Goal: Transaction & Acquisition: Subscribe to service/newsletter

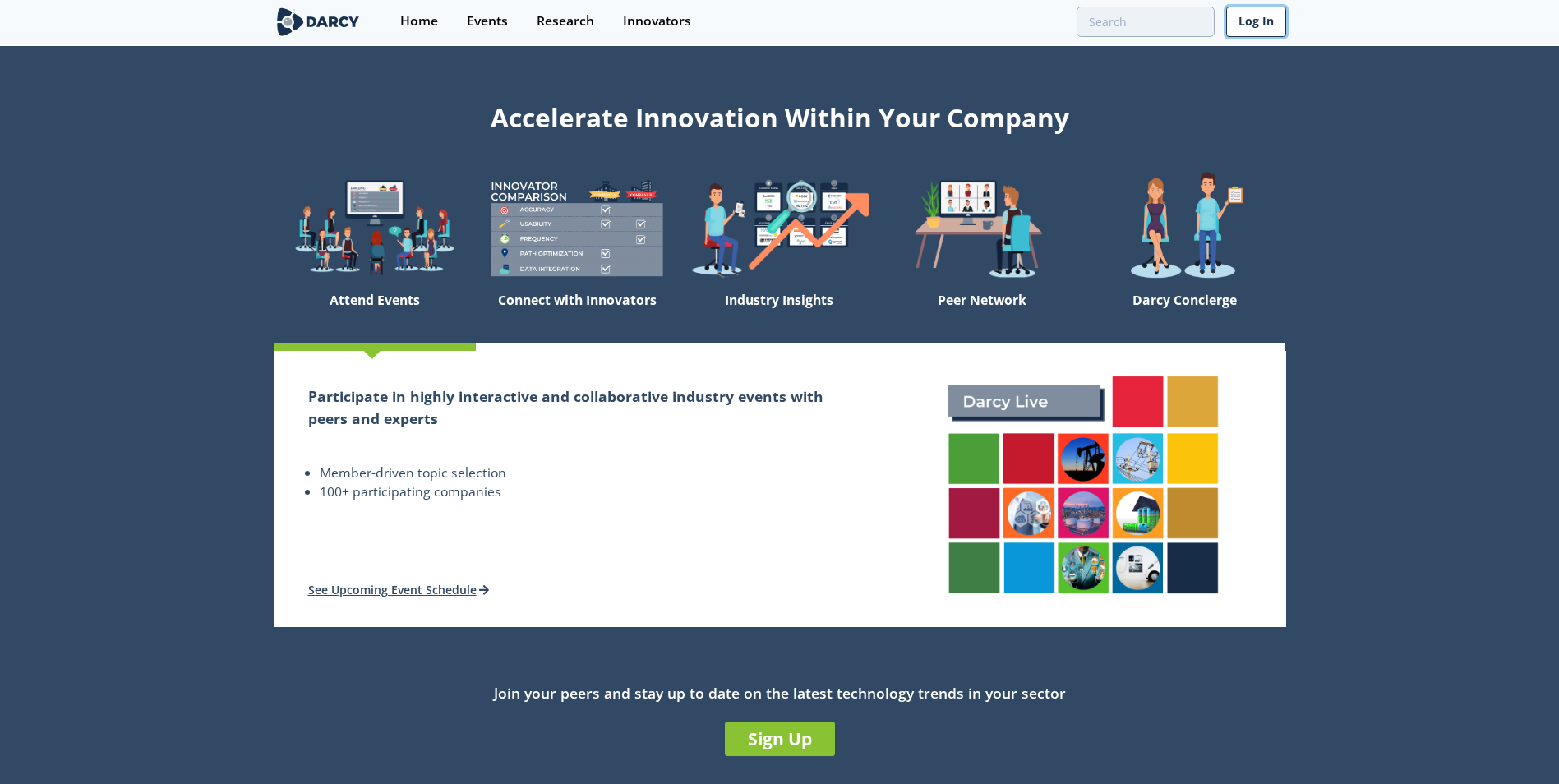
click at [1264, 26] on link "Log In" at bounding box center [1256, 22] width 60 height 31
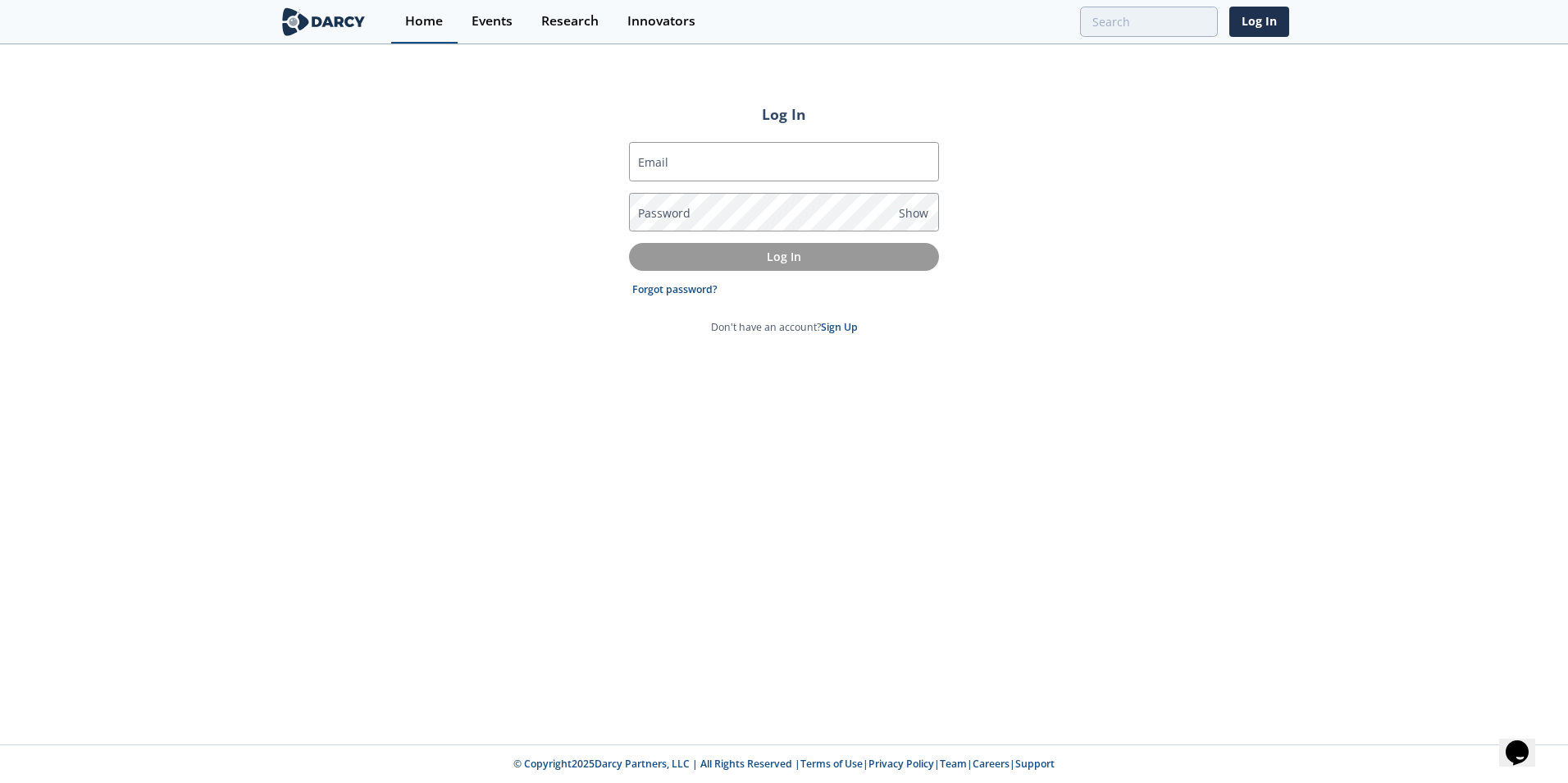
click at [429, 28] on div "Home" at bounding box center [424, 21] width 38 height 13
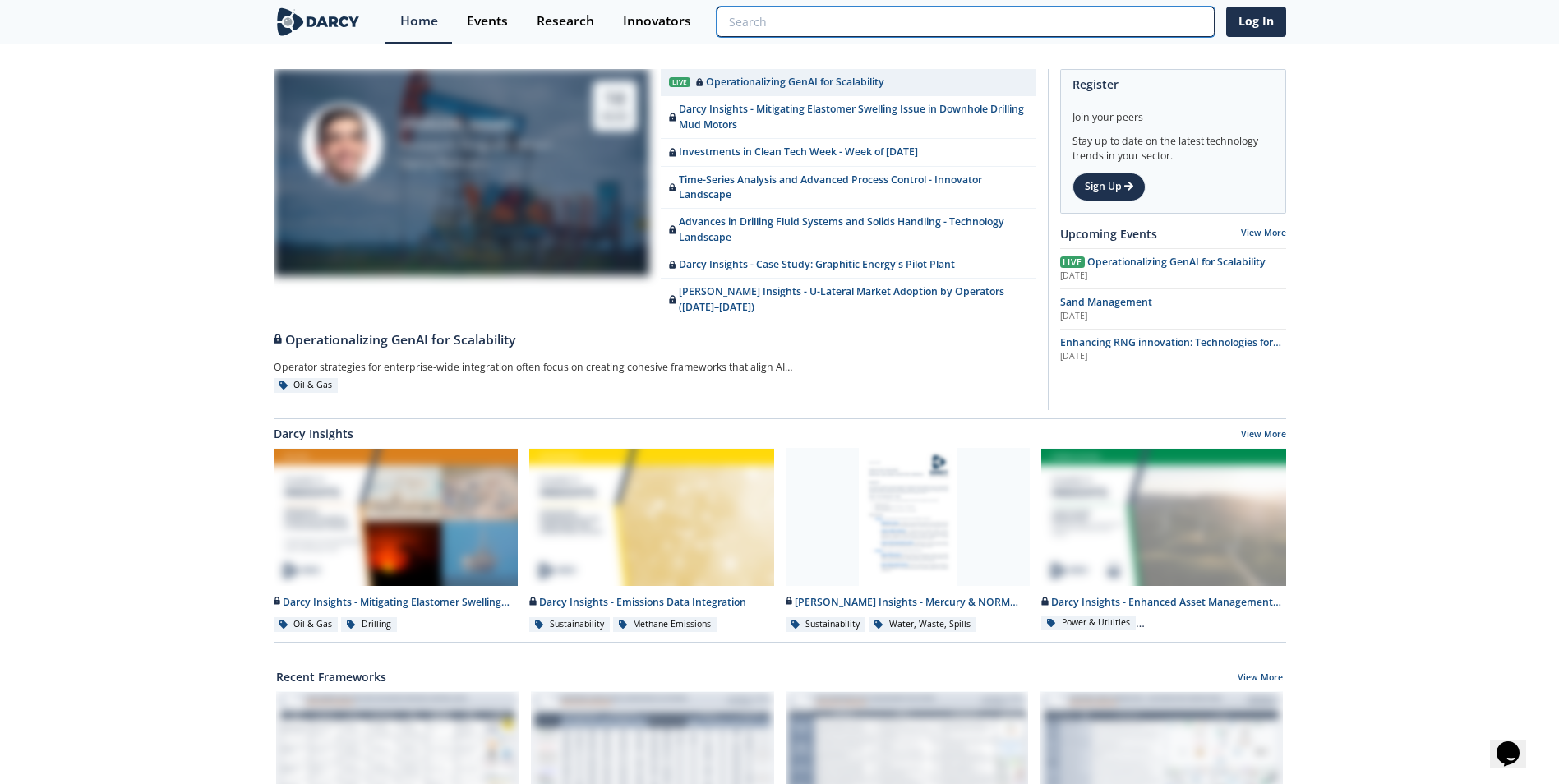
click at [1107, 18] on input "search" at bounding box center [965, 22] width 497 height 31
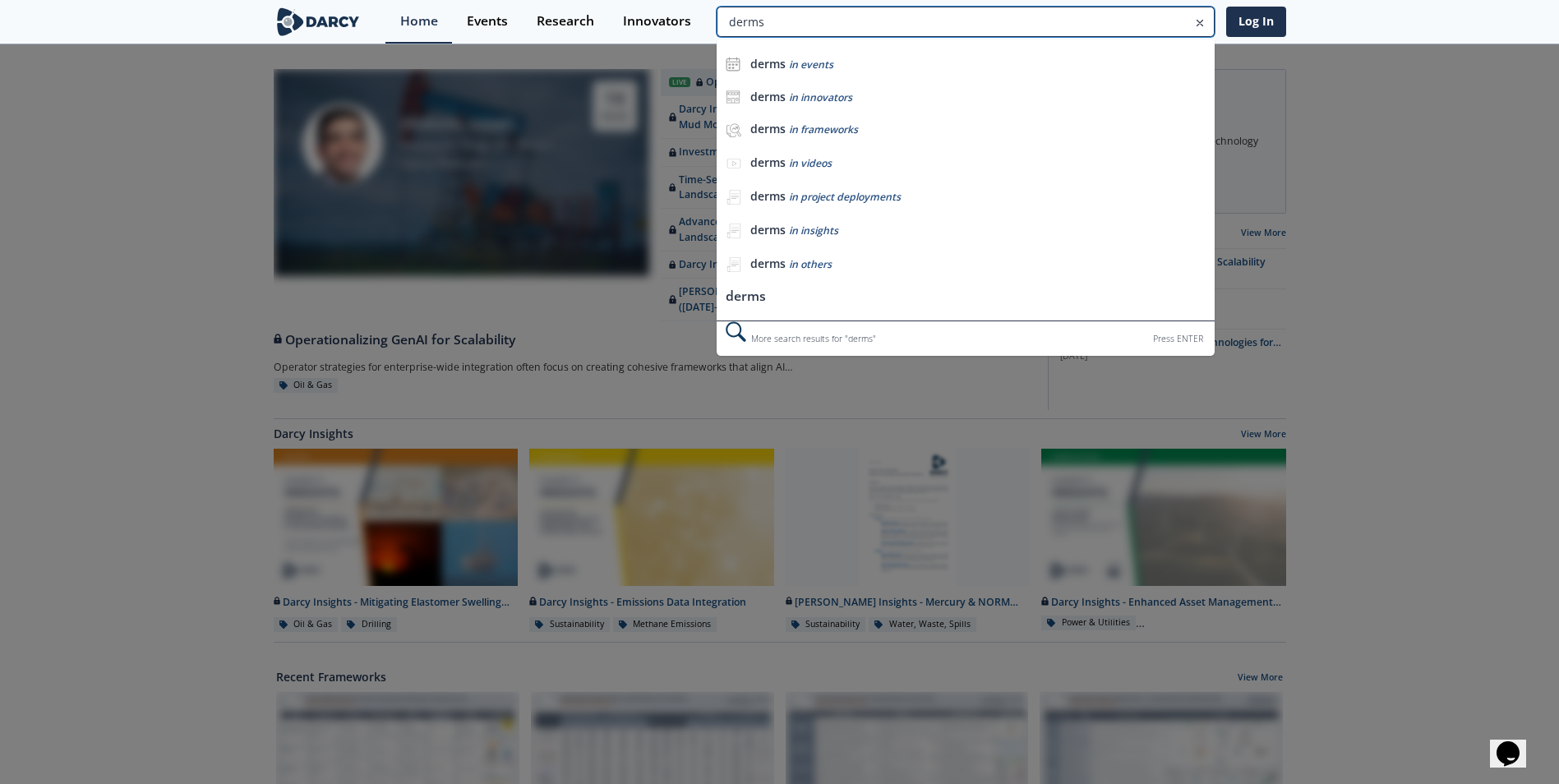
type input "derms"
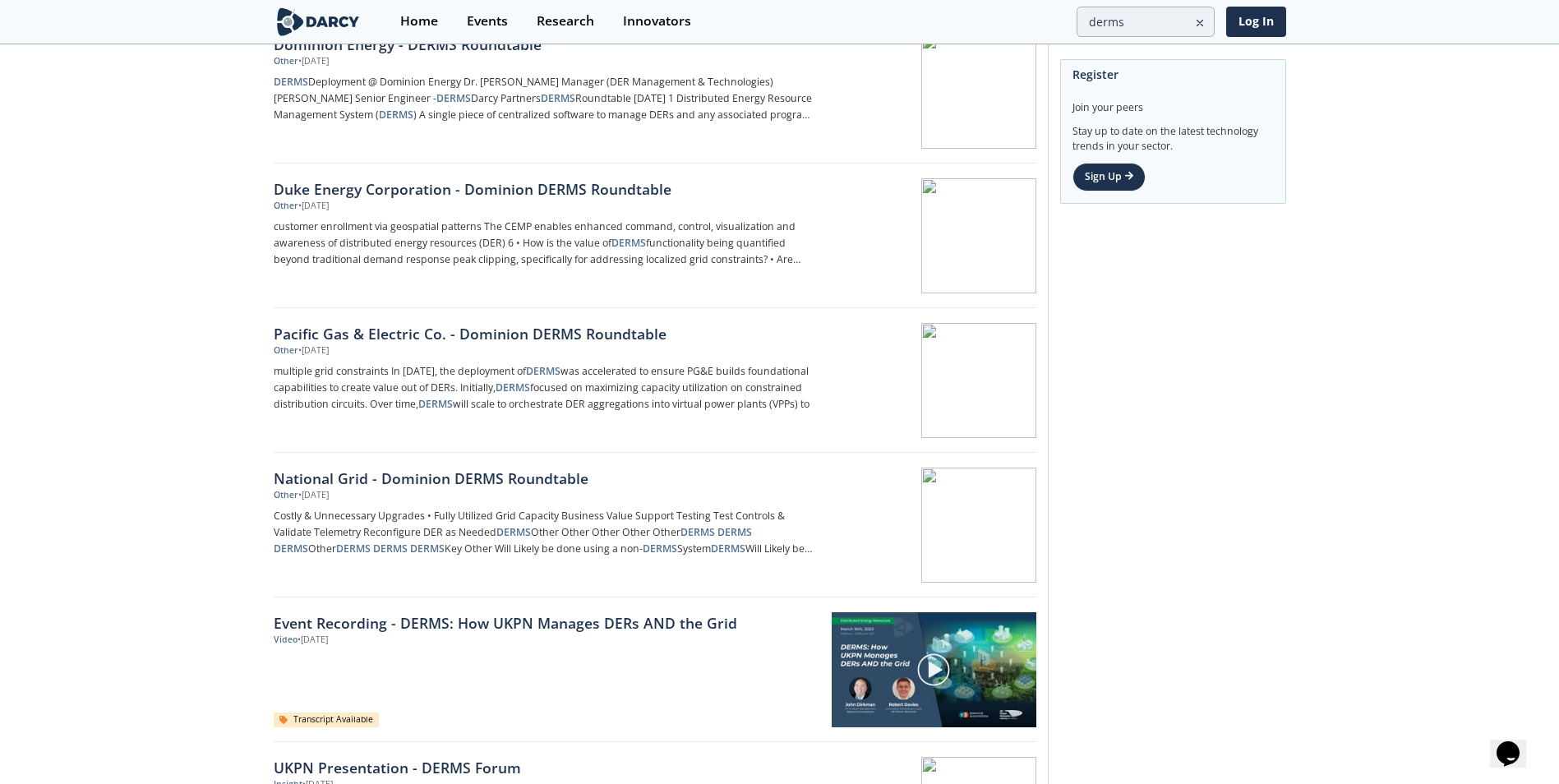
scroll to position [739, 0]
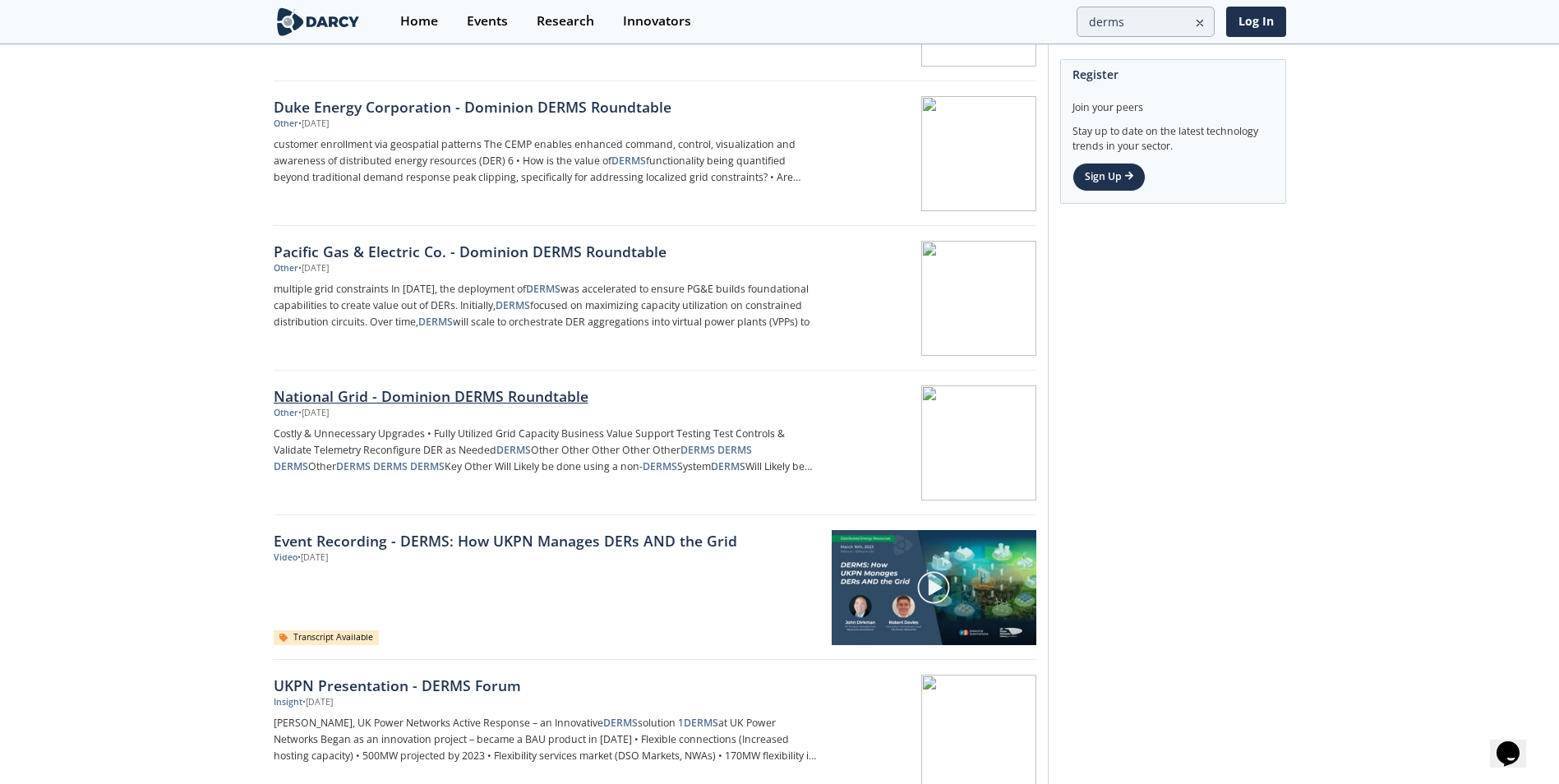
click at [894, 456] on div at bounding box center [933, 443] width 208 height 115
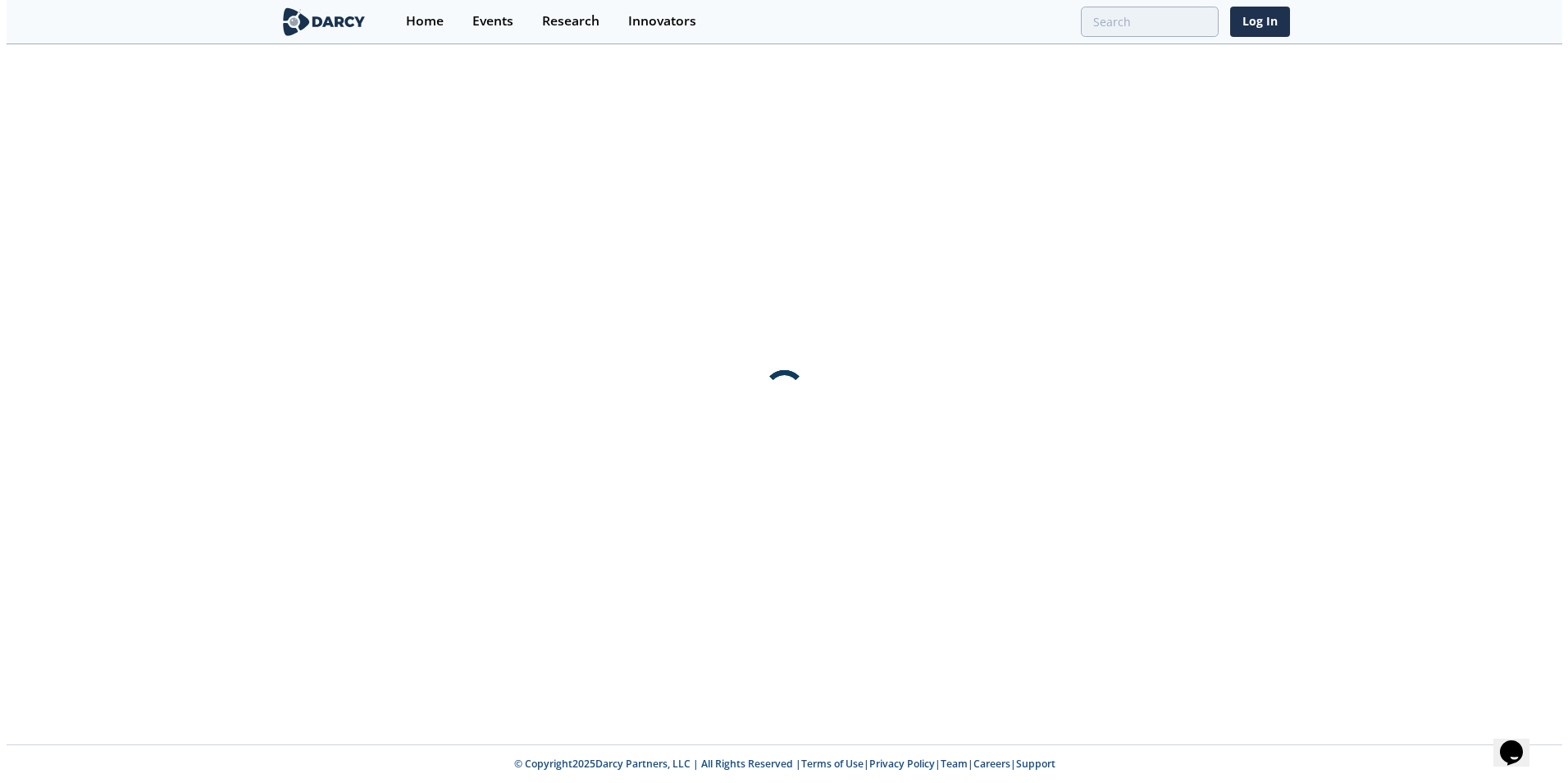
scroll to position [0, 0]
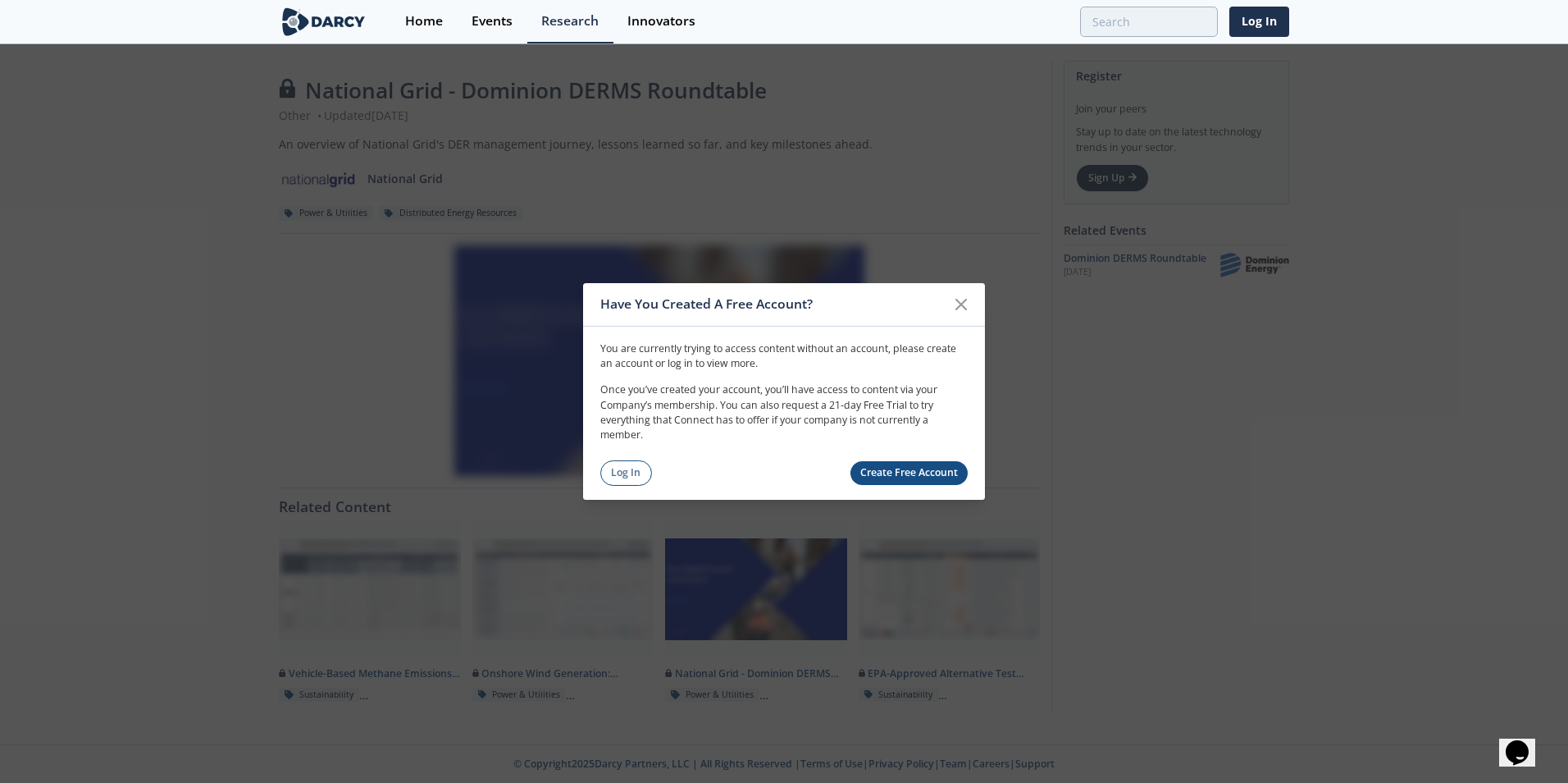
click at [905, 472] on link "Create Free Account" at bounding box center [909, 473] width 118 height 24
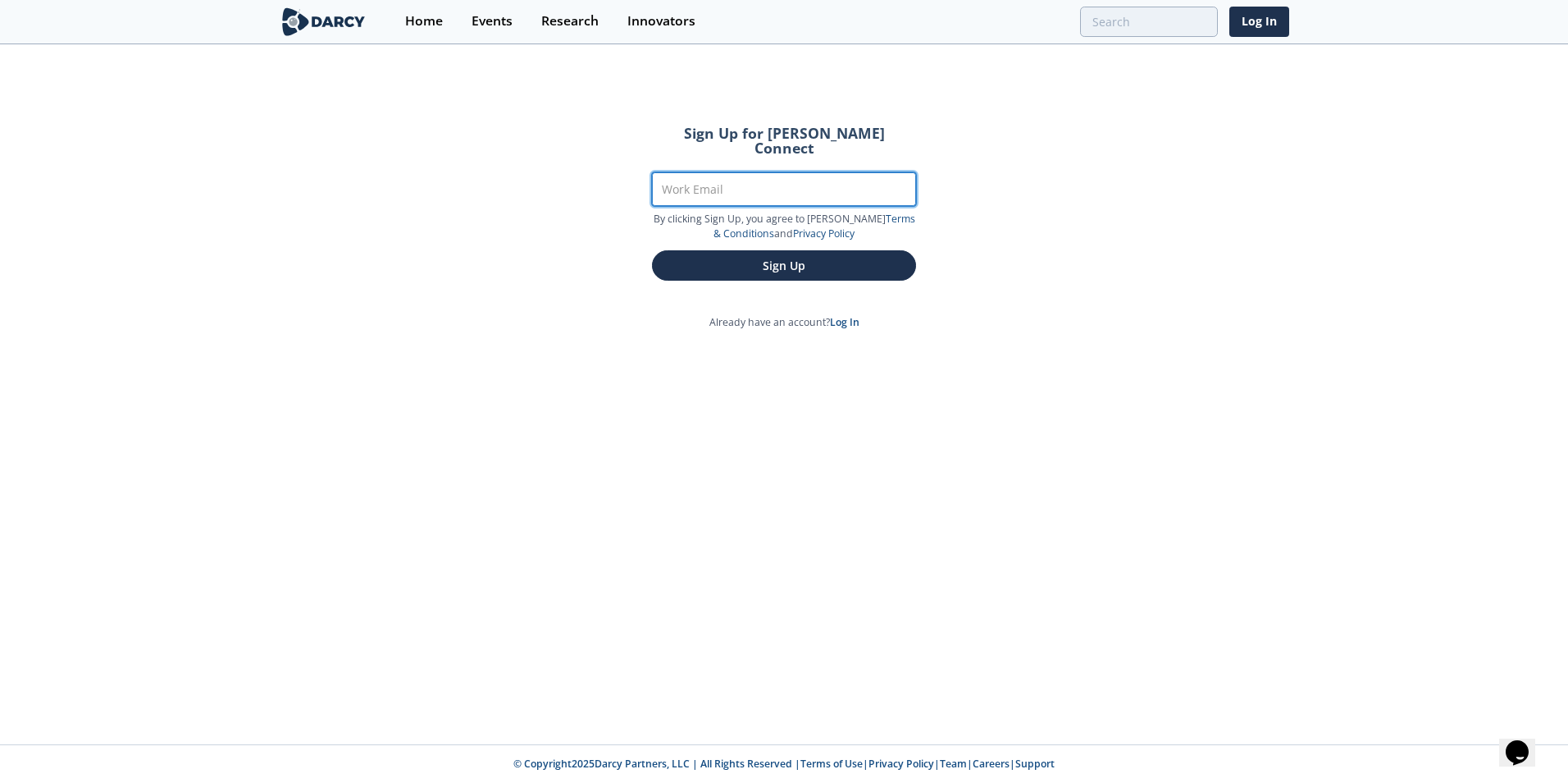
click at [784, 174] on input "Work Email" at bounding box center [784, 188] width 264 height 33
type input "[PERSON_NAME][EMAIL_ADDRESS][PERSON_NAME][DOMAIN_NAME]"
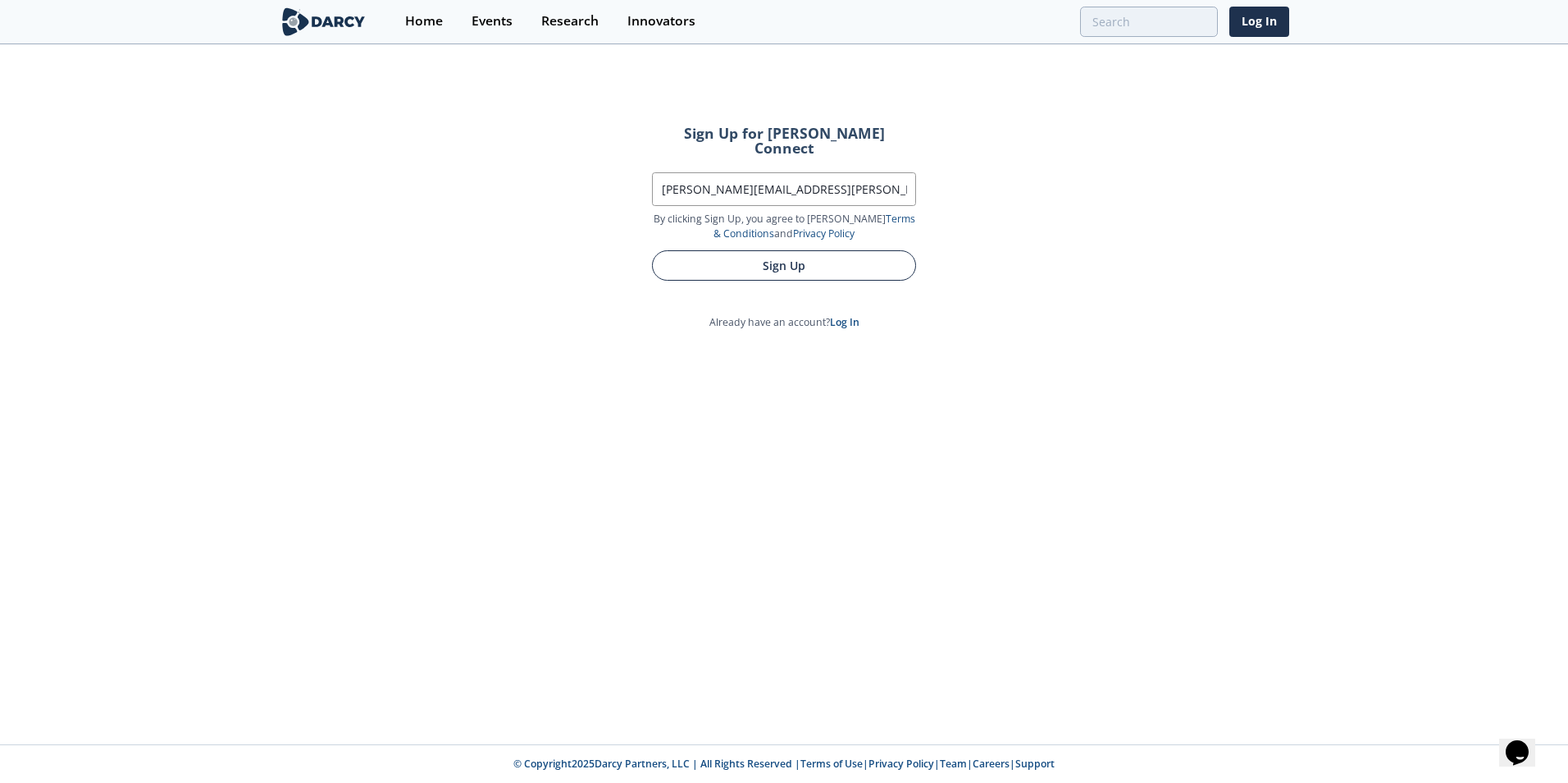
click at [763, 252] on button "Sign Up" at bounding box center [784, 265] width 264 height 31
click at [714, 255] on button "Sign Up" at bounding box center [784, 265] width 264 height 31
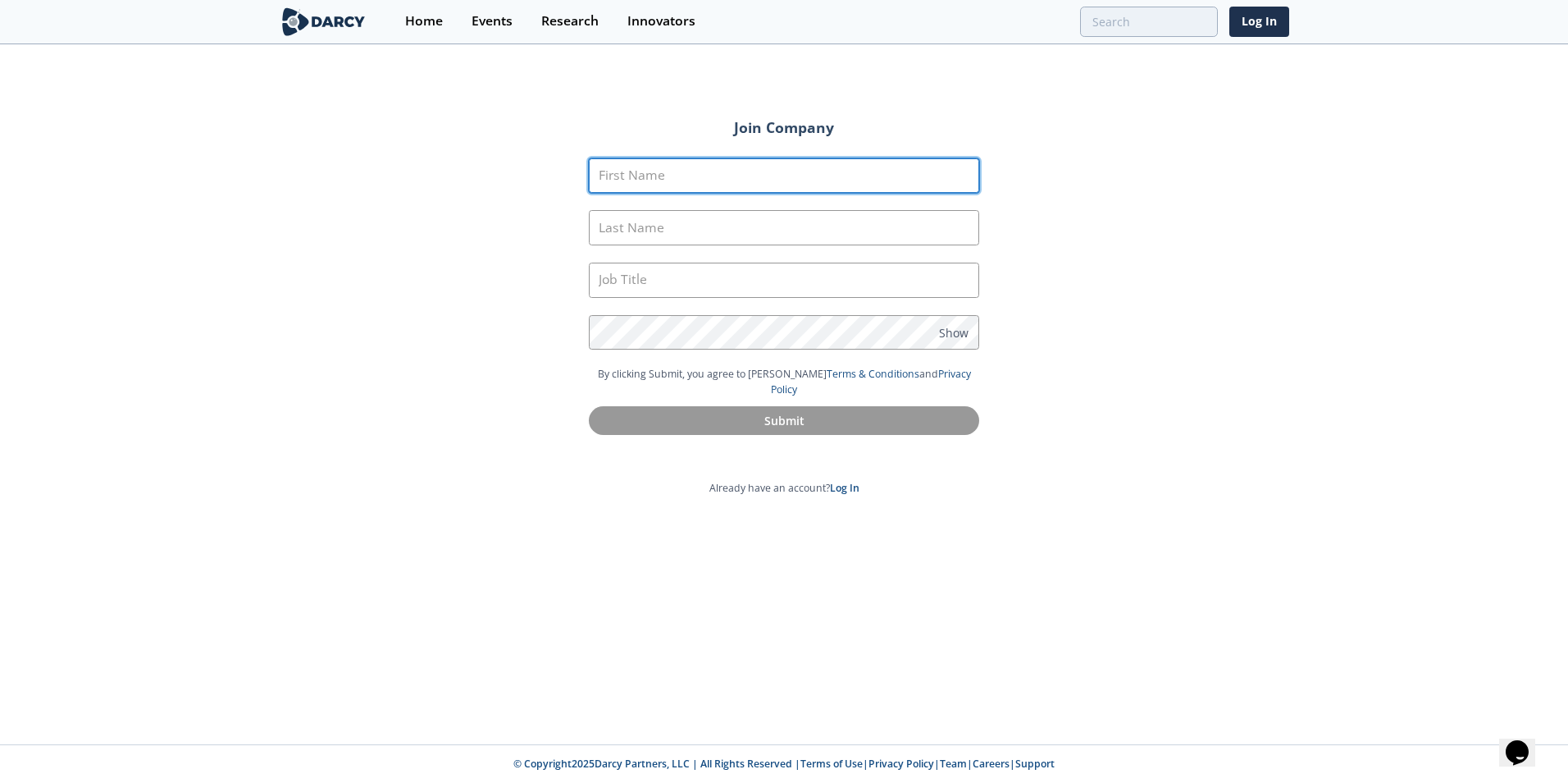
click at [679, 184] on input "First Name" at bounding box center [784, 176] width 390 height 35
type input "[PERSON_NAME]"
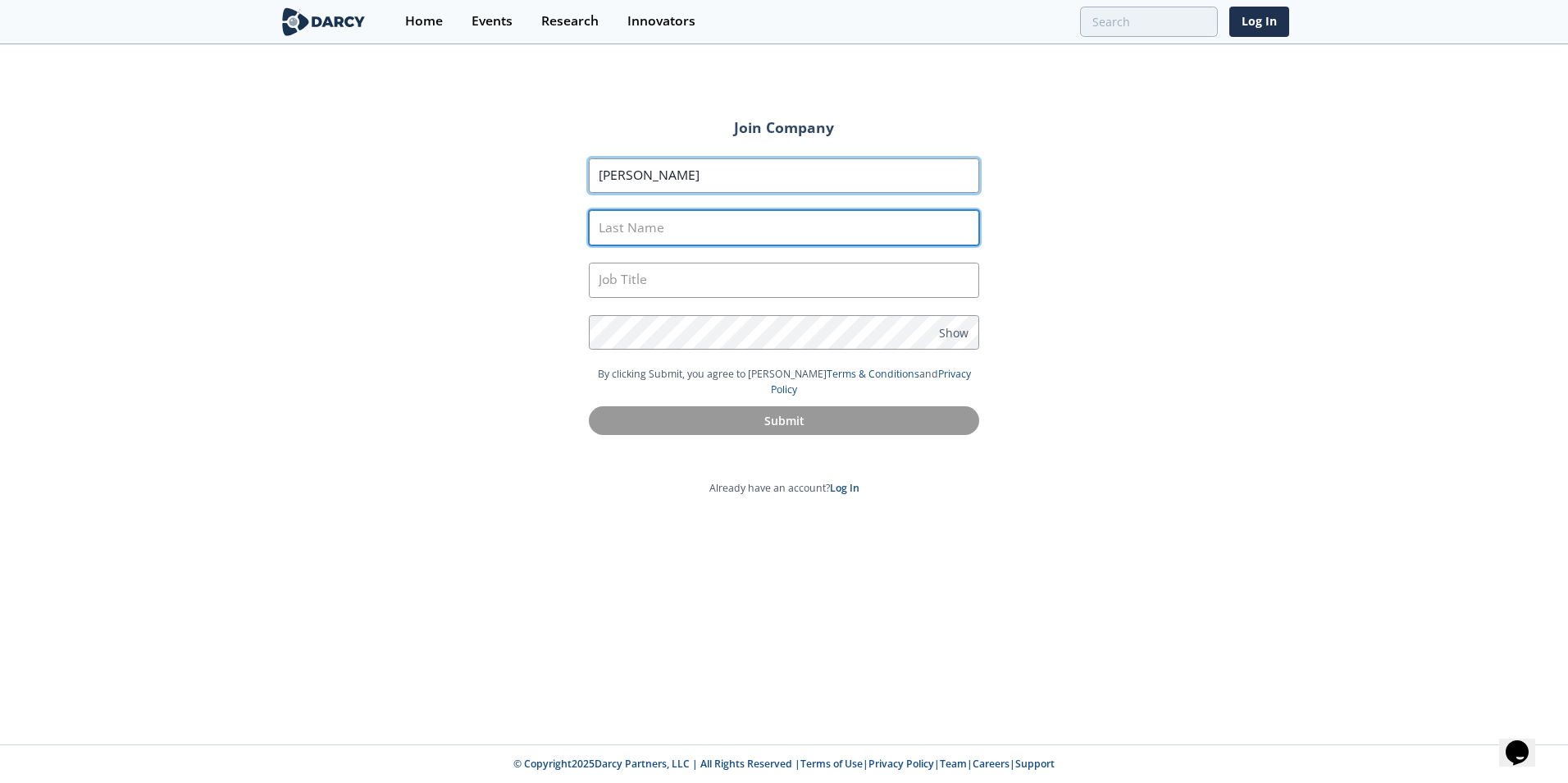
type input "[PERSON_NAME]"
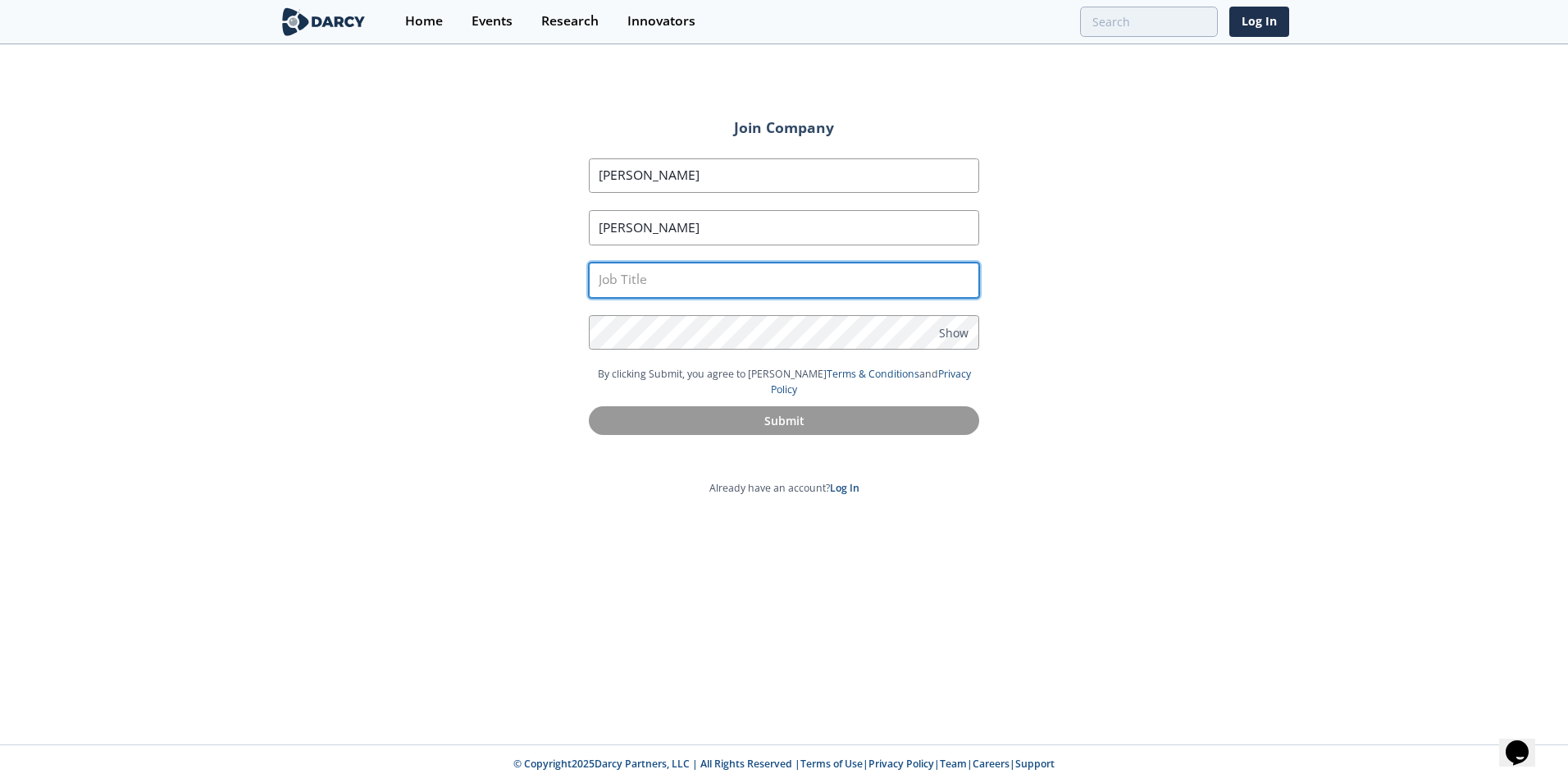
click at [674, 277] on input "text" at bounding box center [784, 280] width 390 height 35
type input "Sales and Marketing Manager"
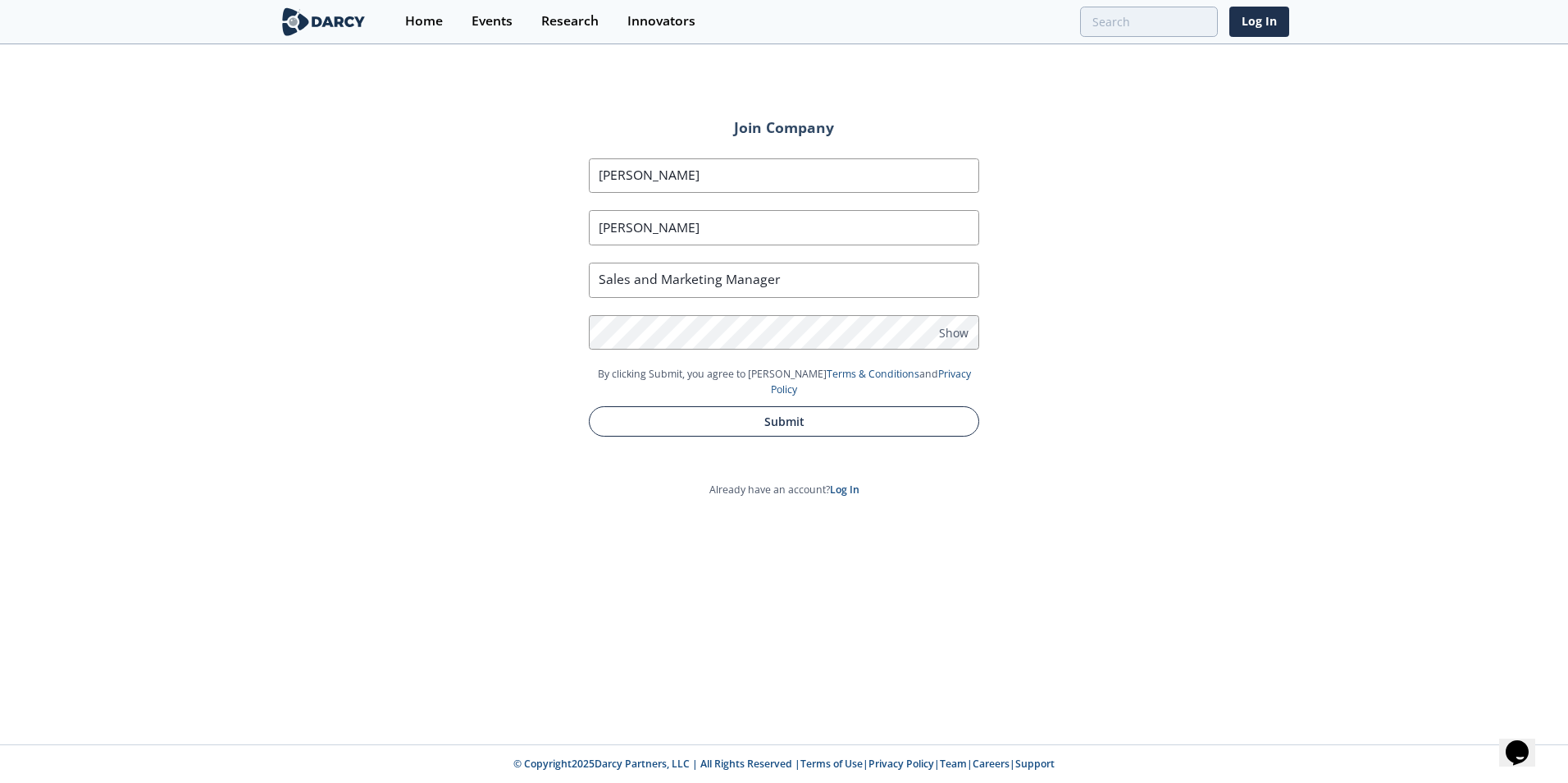
click at [756, 406] on button "Submit" at bounding box center [784, 421] width 390 height 31
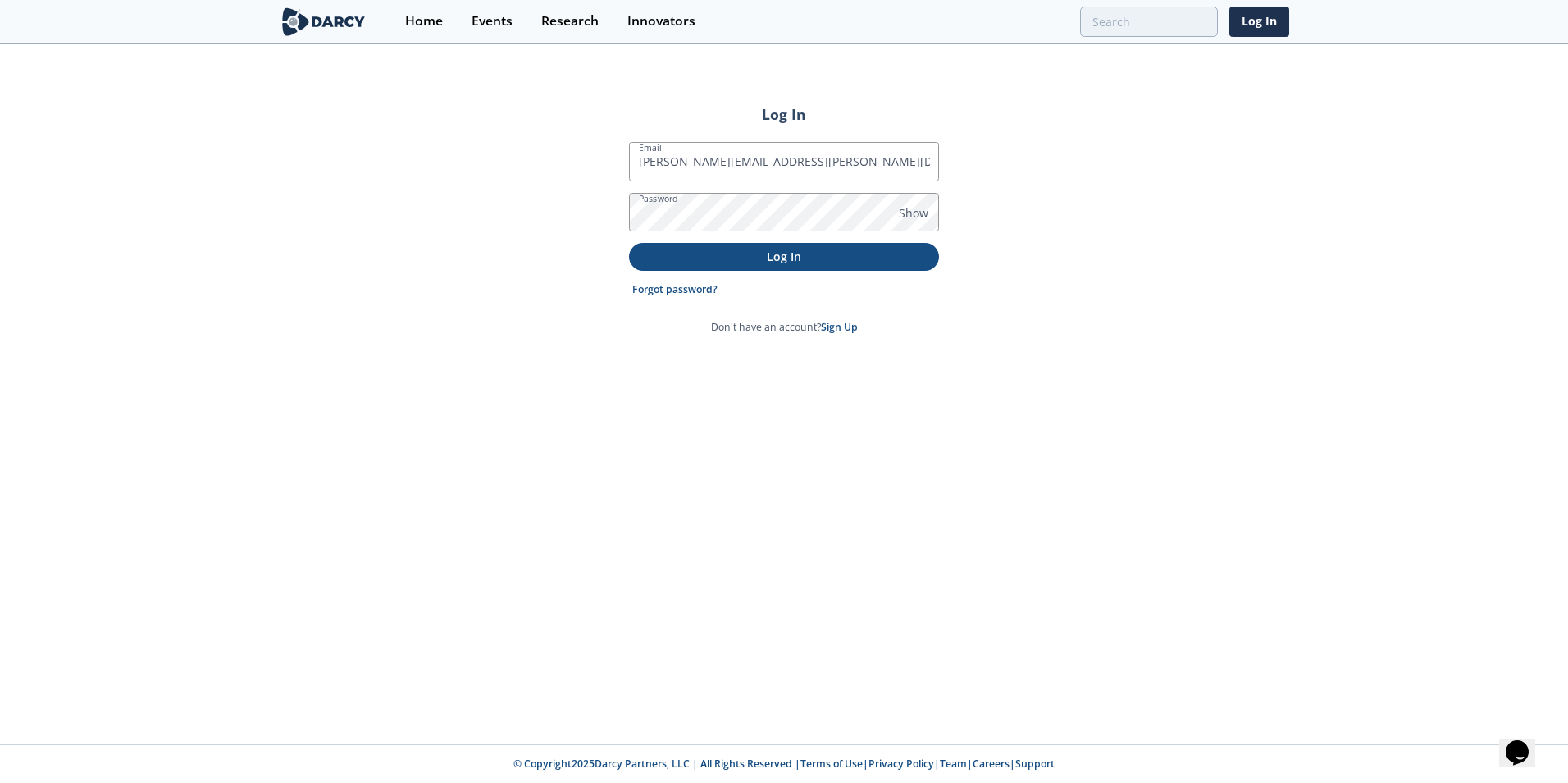
click at [634, 259] on button "Log In" at bounding box center [784, 256] width 310 height 27
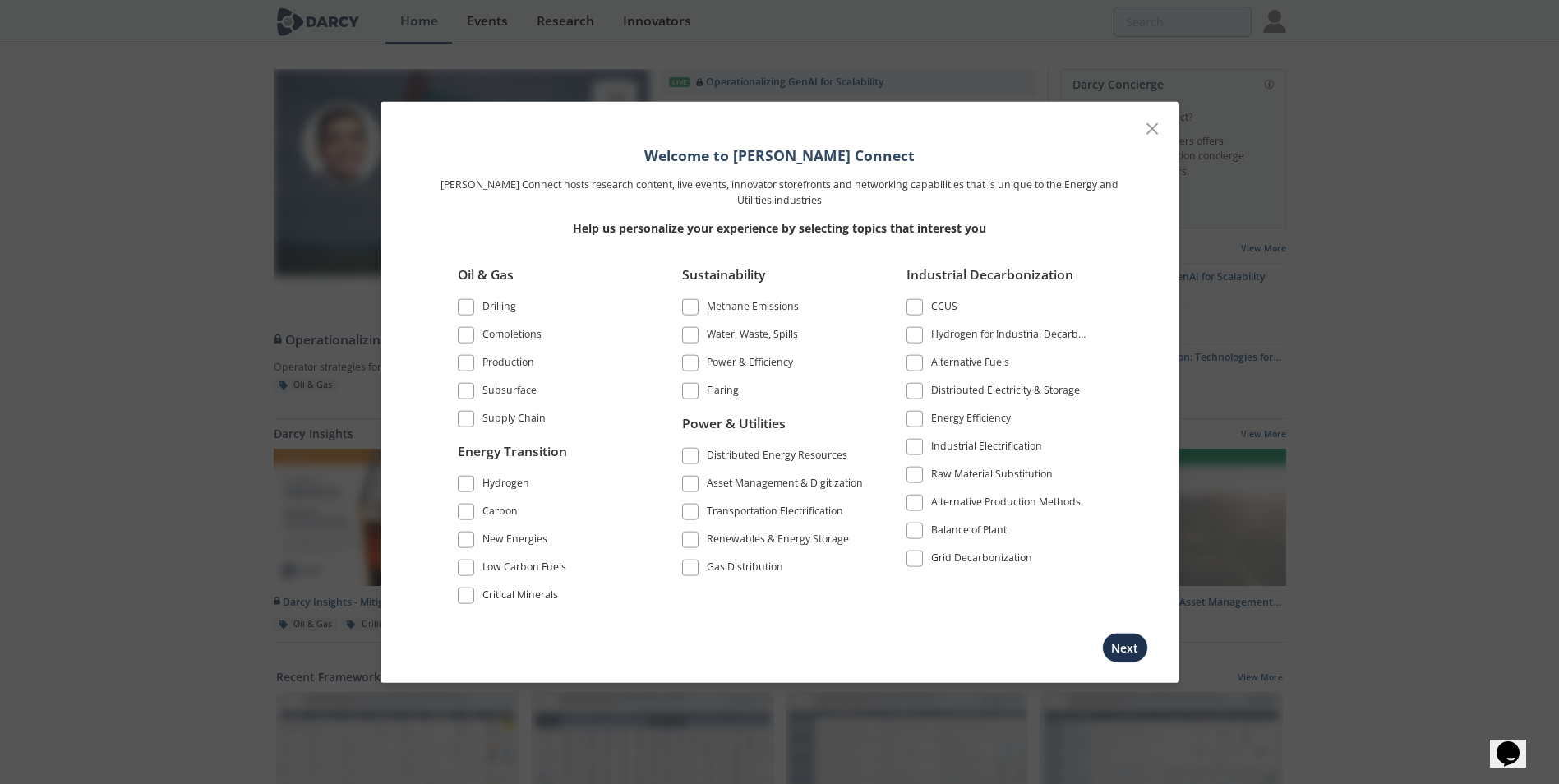
click at [692, 453] on span at bounding box center [691, 455] width 11 height 11
click at [692, 485] on span at bounding box center [691, 483] width 11 height 11
click at [699, 533] on label "Renewables & Energy Storage" at bounding box center [774, 539] width 184 height 22
click at [693, 540] on span at bounding box center [691, 539] width 11 height 11
click at [693, 505] on span at bounding box center [690, 511] width 16 height 16
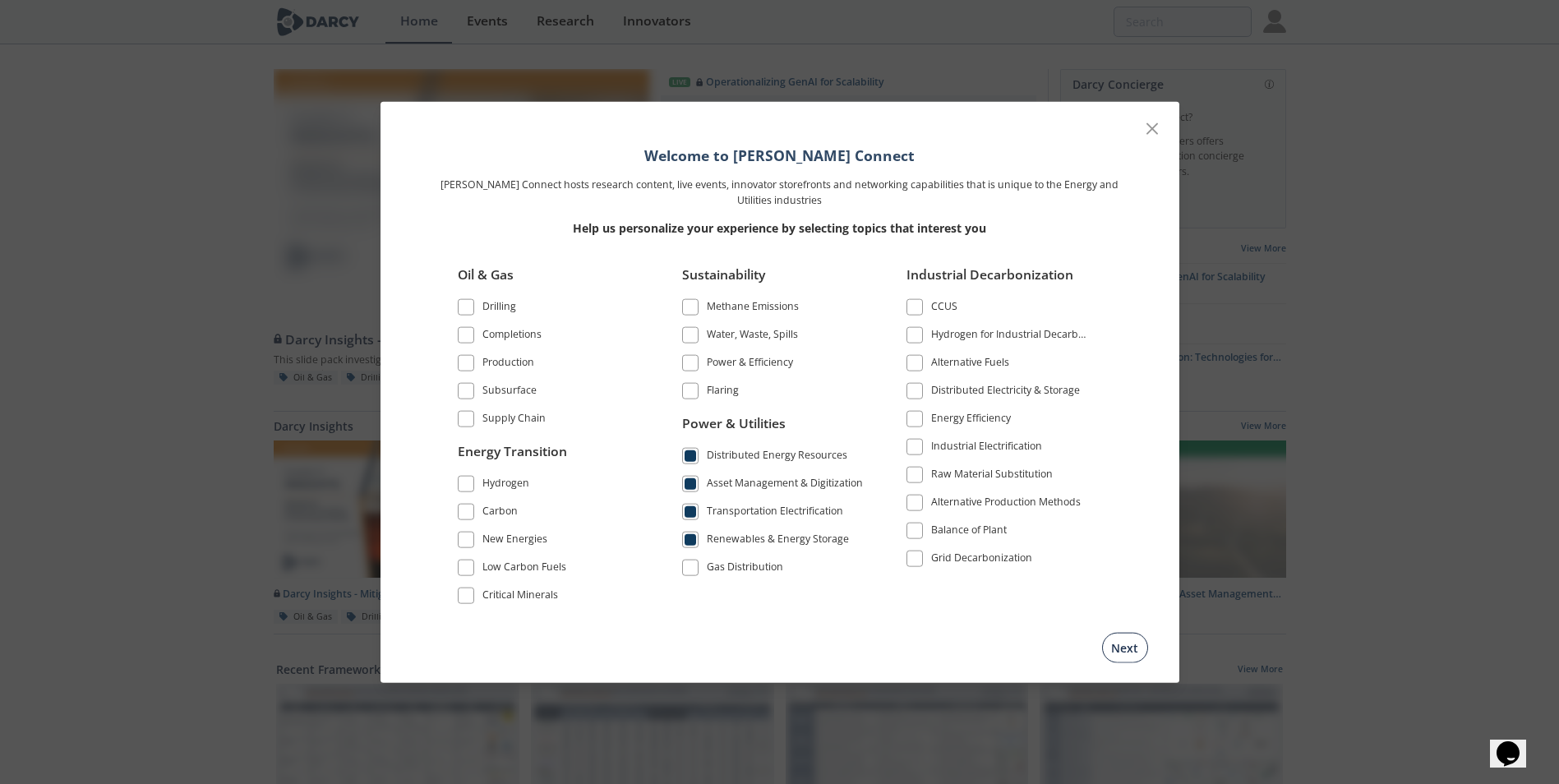
click at [1135, 637] on button "Next" at bounding box center [1125, 647] width 46 height 31
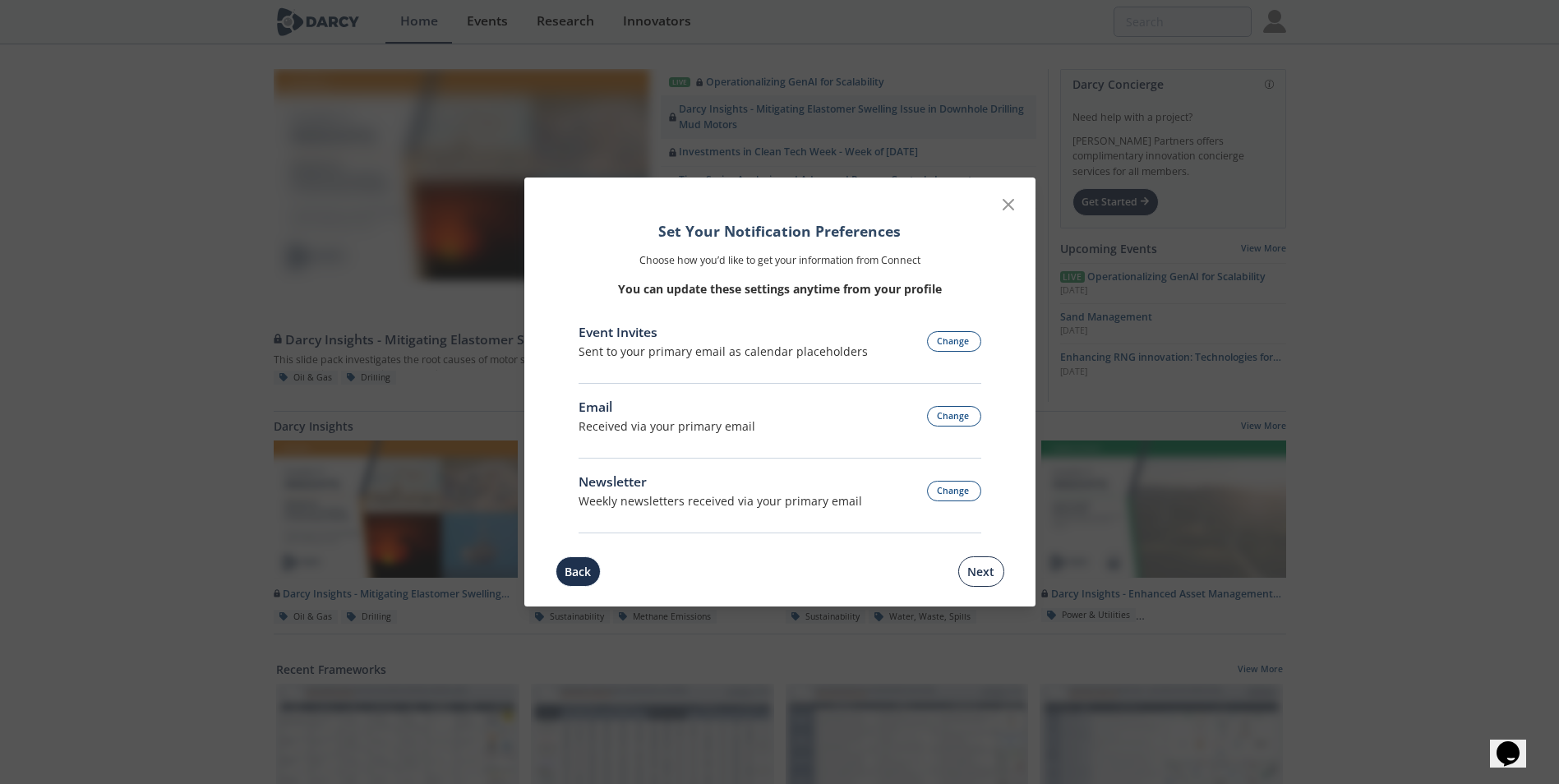
click at [978, 571] on button "Next" at bounding box center [981, 572] width 46 height 31
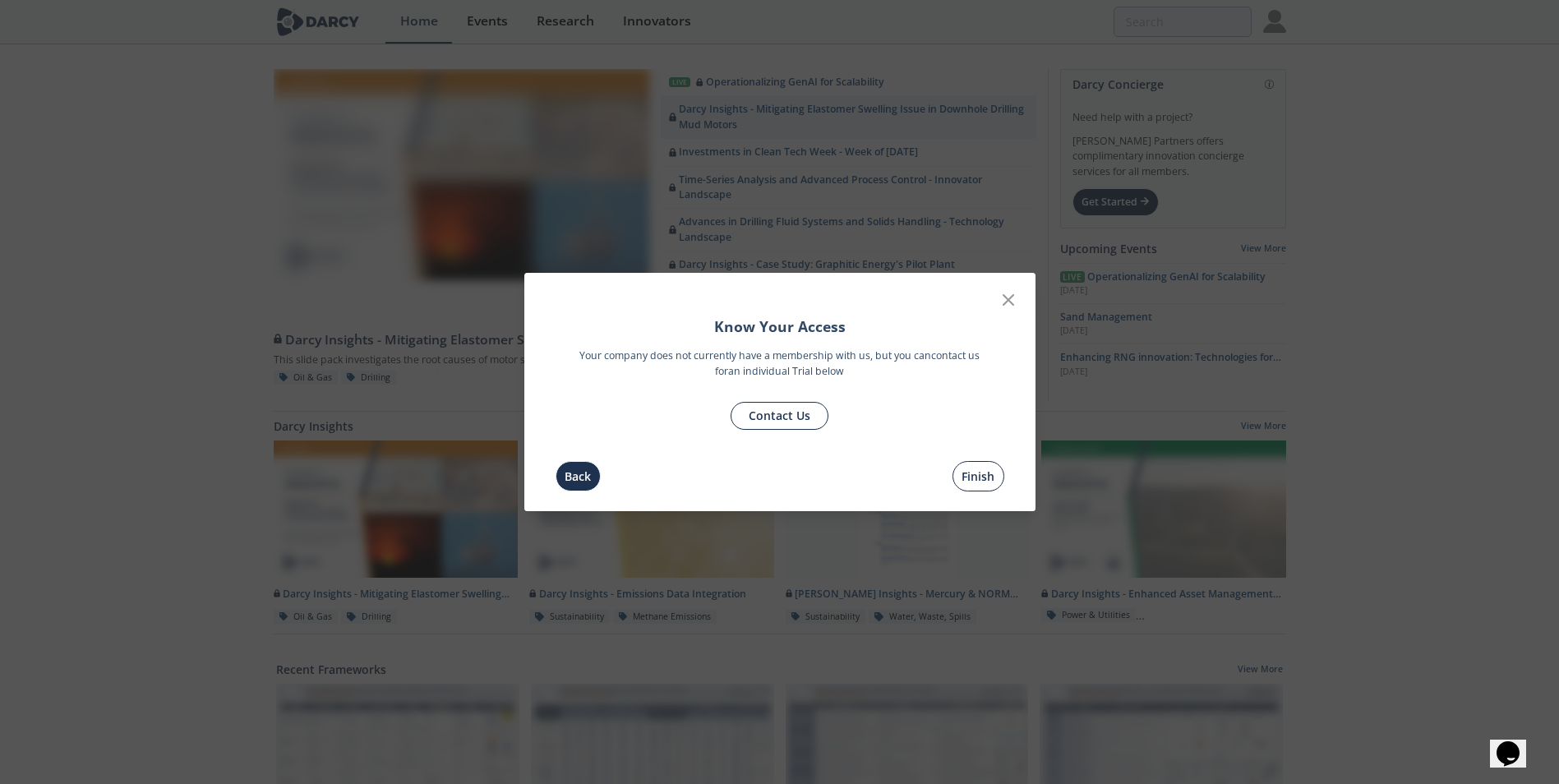
click at [972, 476] on button "Finish" at bounding box center [978, 476] width 52 height 31
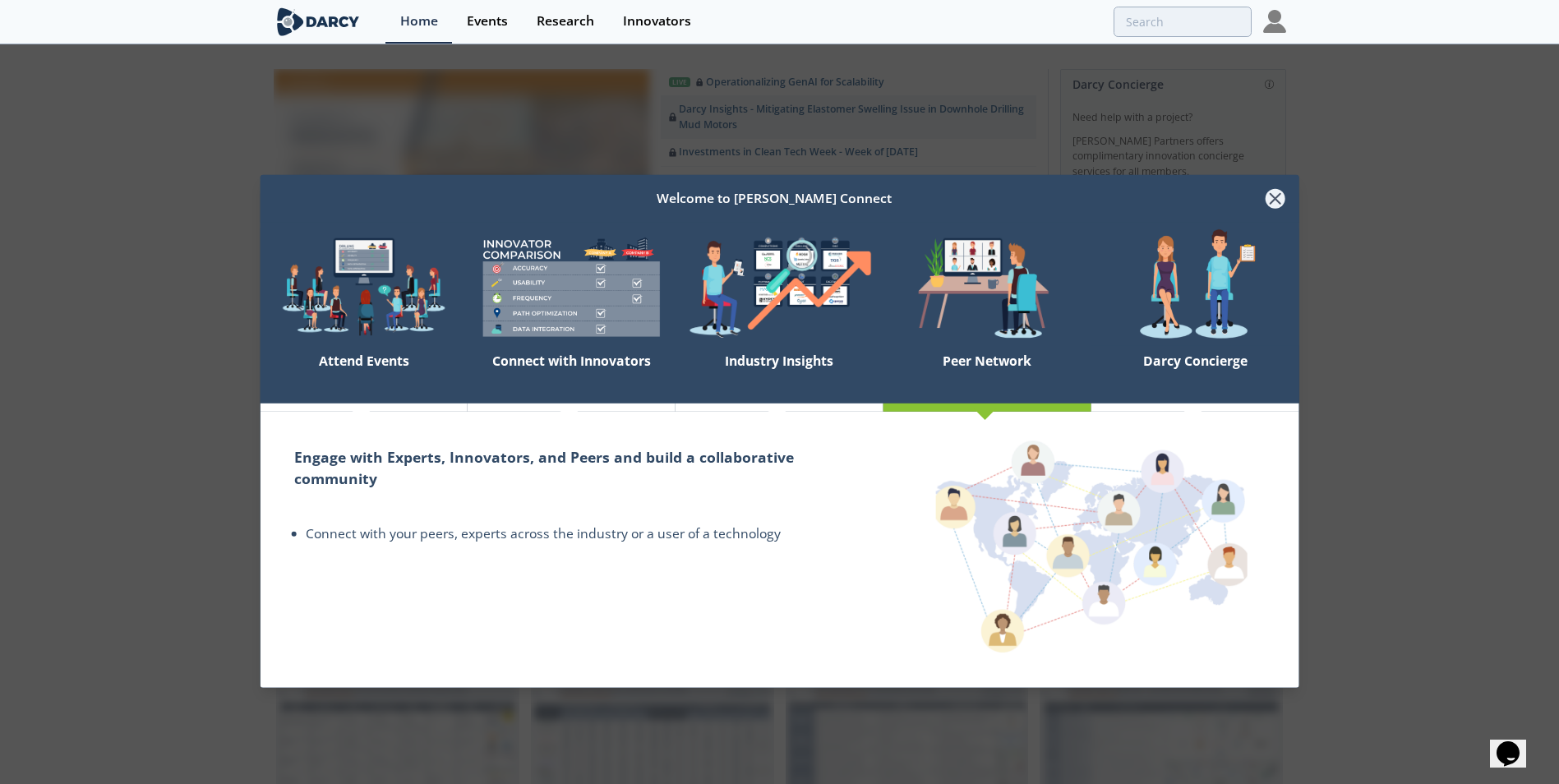
click at [1275, 197] on icon at bounding box center [1274, 199] width 20 height 20
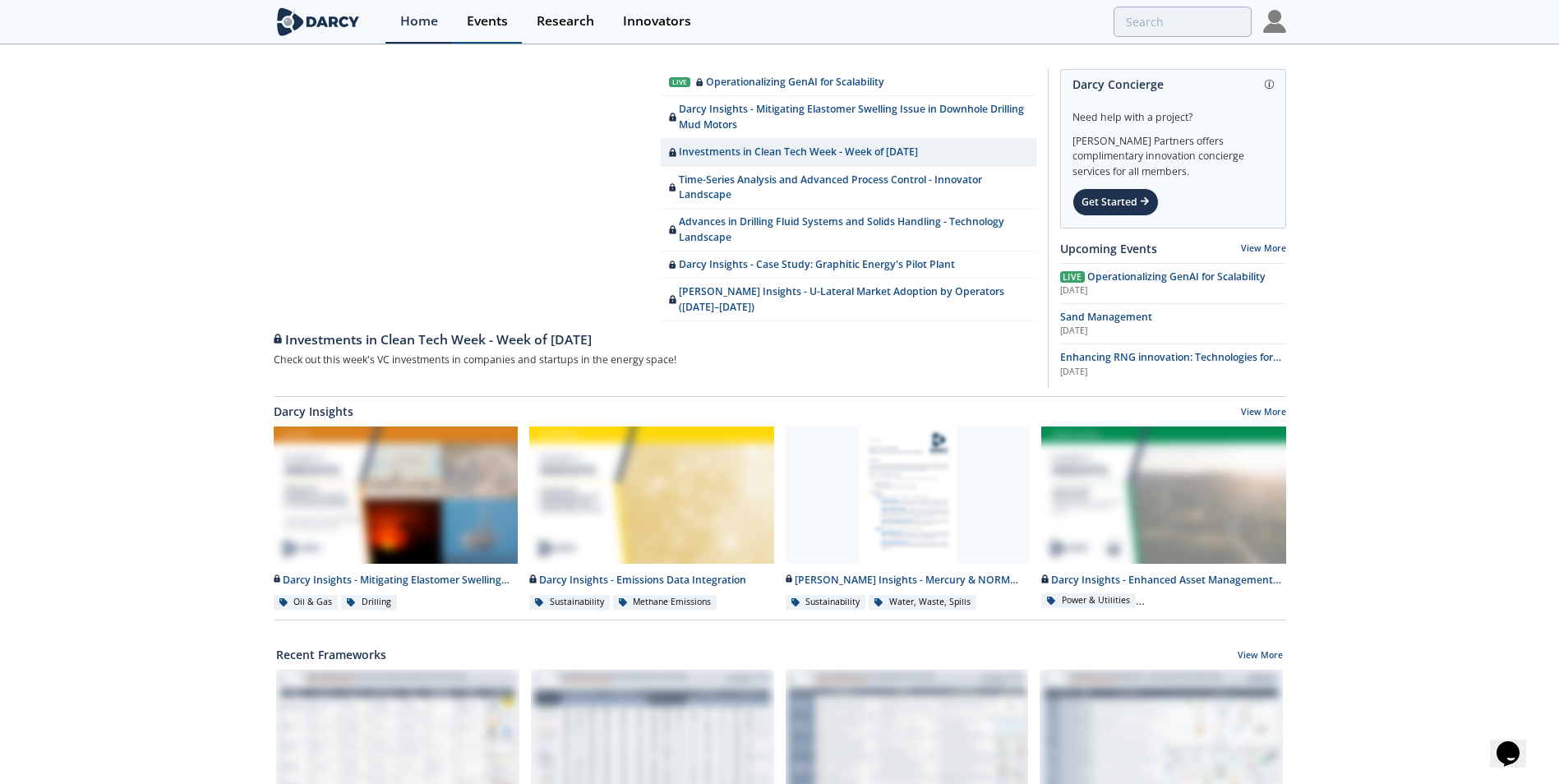
click at [490, 21] on div "Events" at bounding box center [487, 21] width 41 height 13
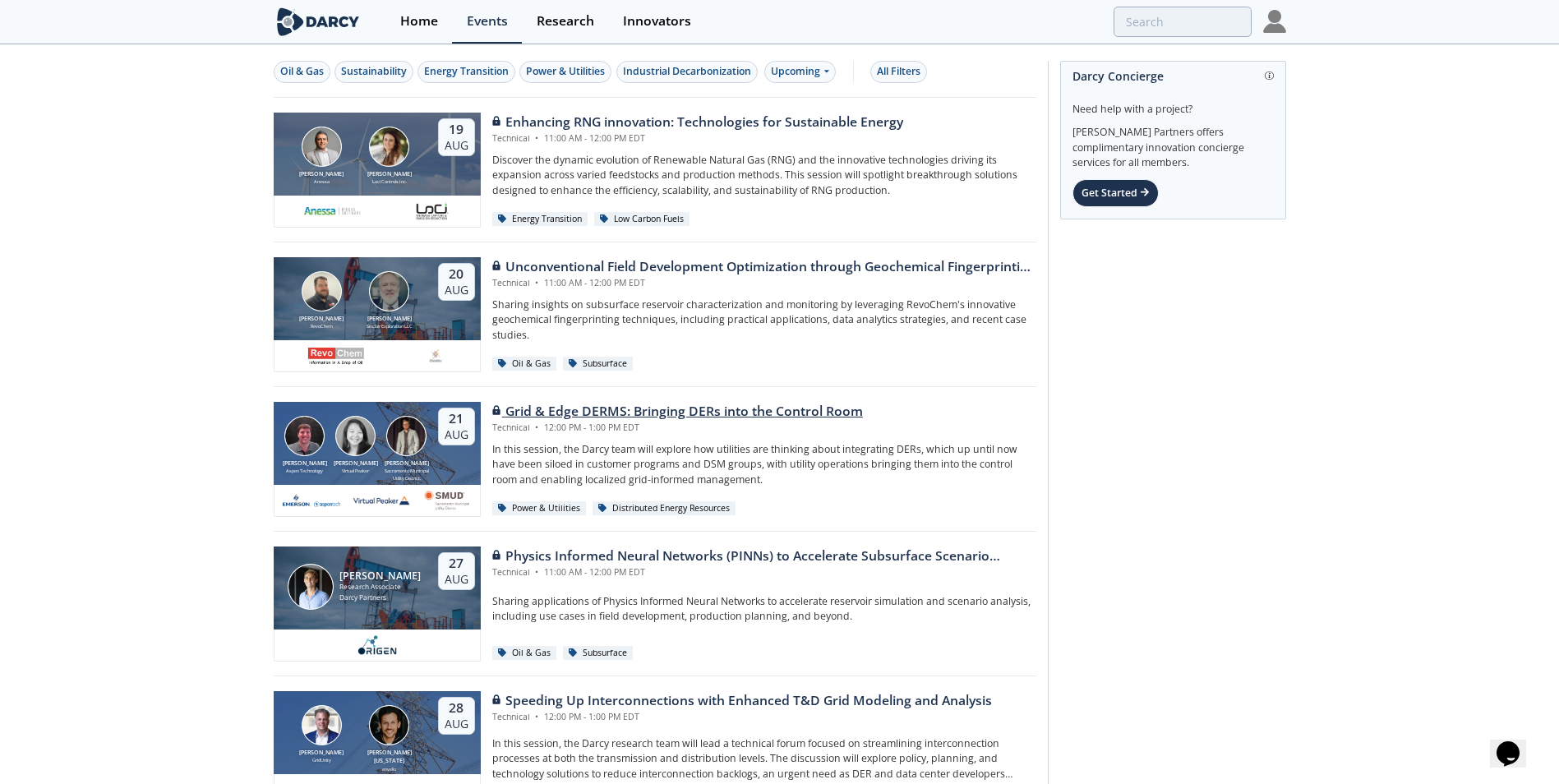
click at [563, 406] on div "Grid & Edge DERMS: Bringing DERs into the Control Room" at bounding box center [678, 411] width 371 height 20
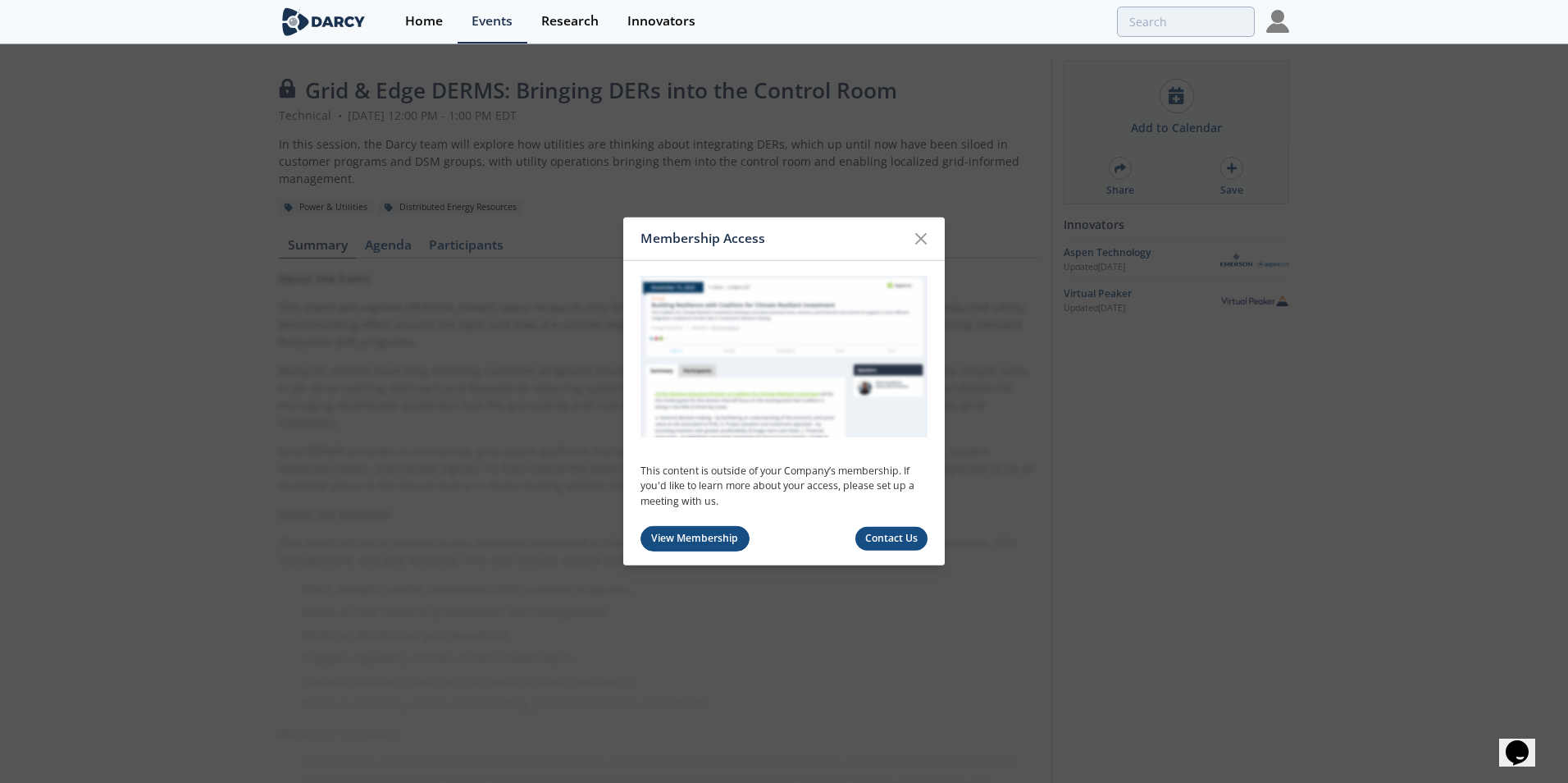
click at [706, 537] on link "View Membership" at bounding box center [695, 539] width 109 height 26
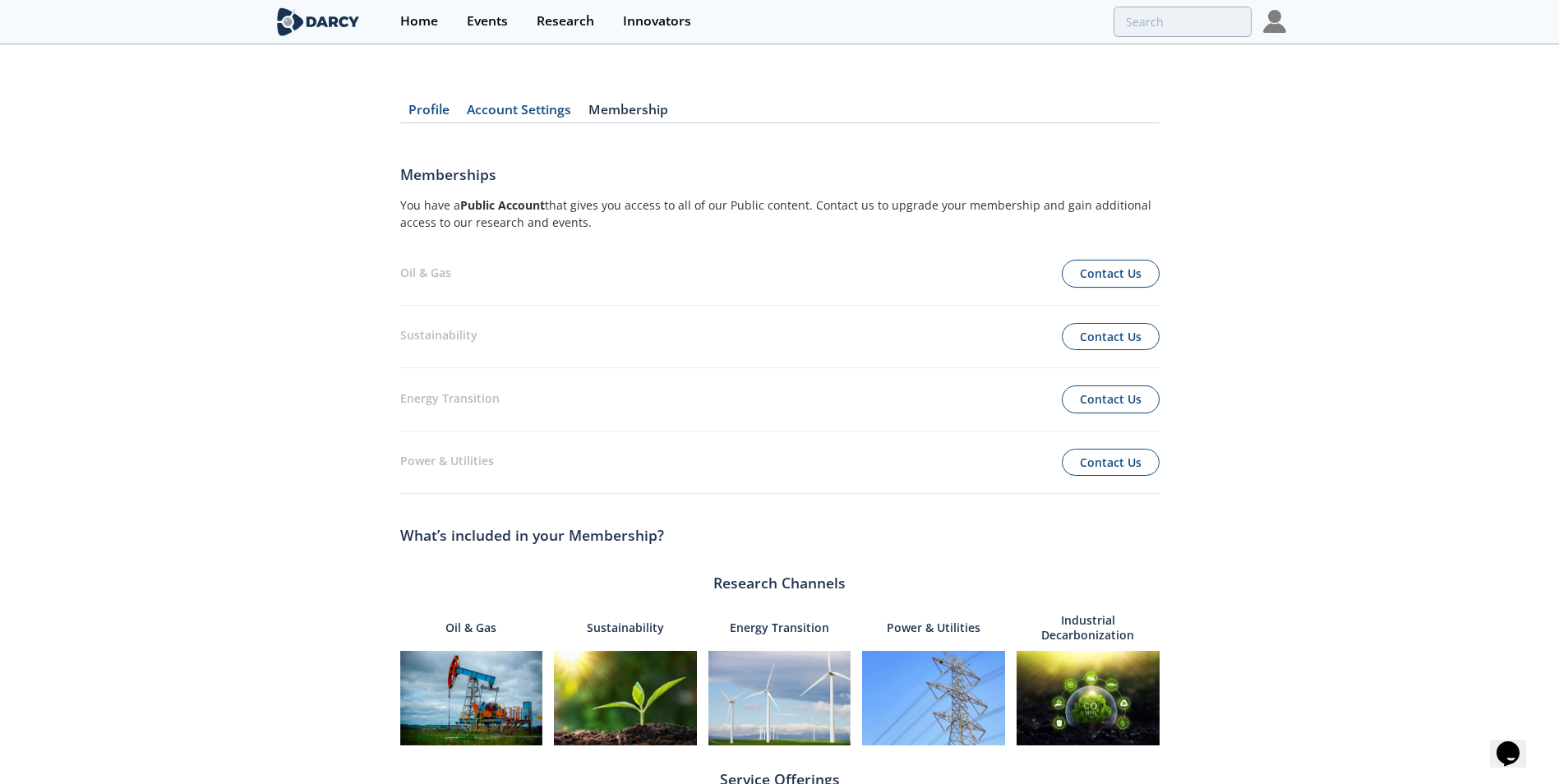
click at [526, 106] on link "Account Settings" at bounding box center [518, 113] width 121 height 20
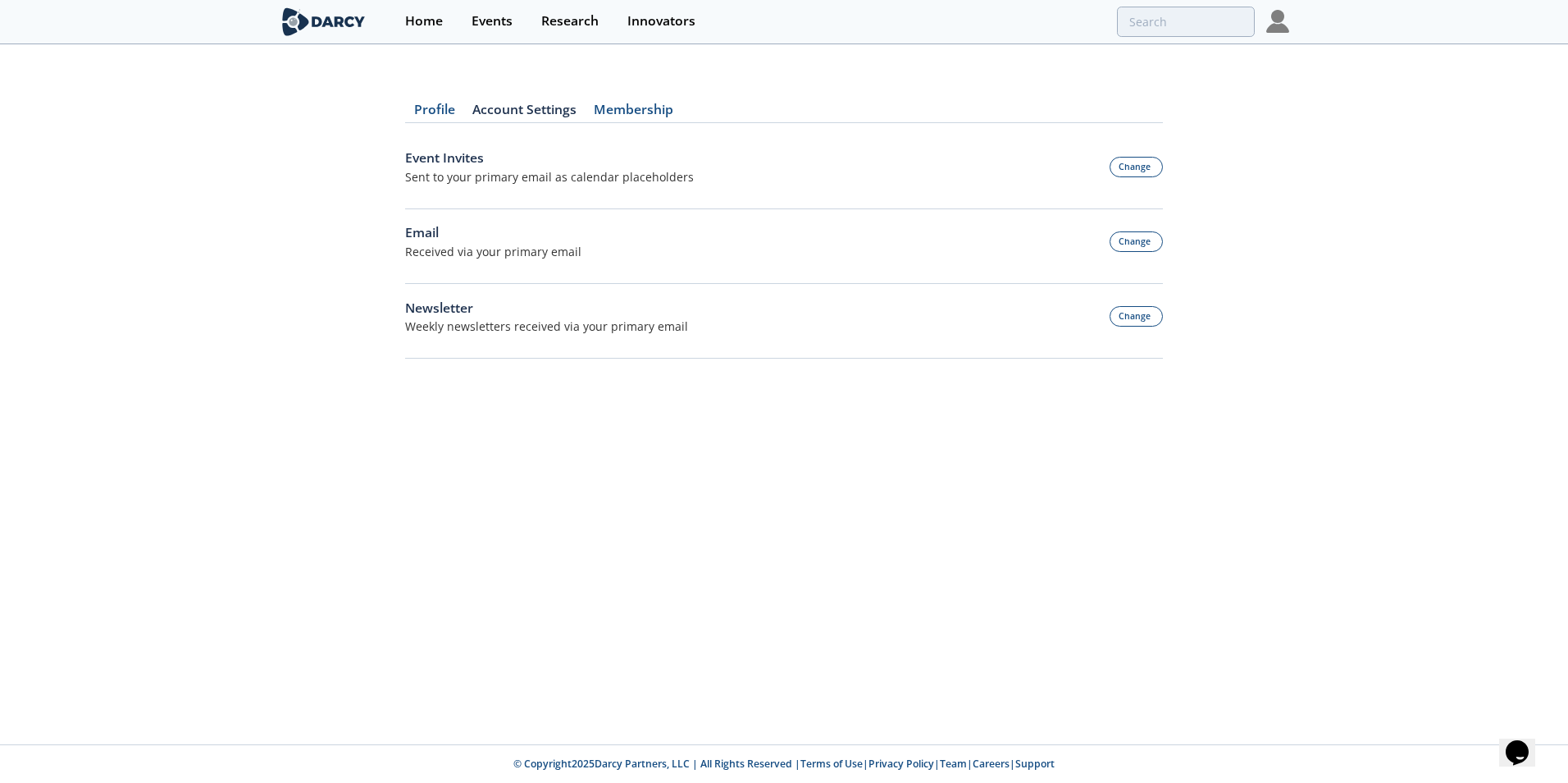
click at [433, 109] on link "Profile" at bounding box center [433, 113] width 58 height 20
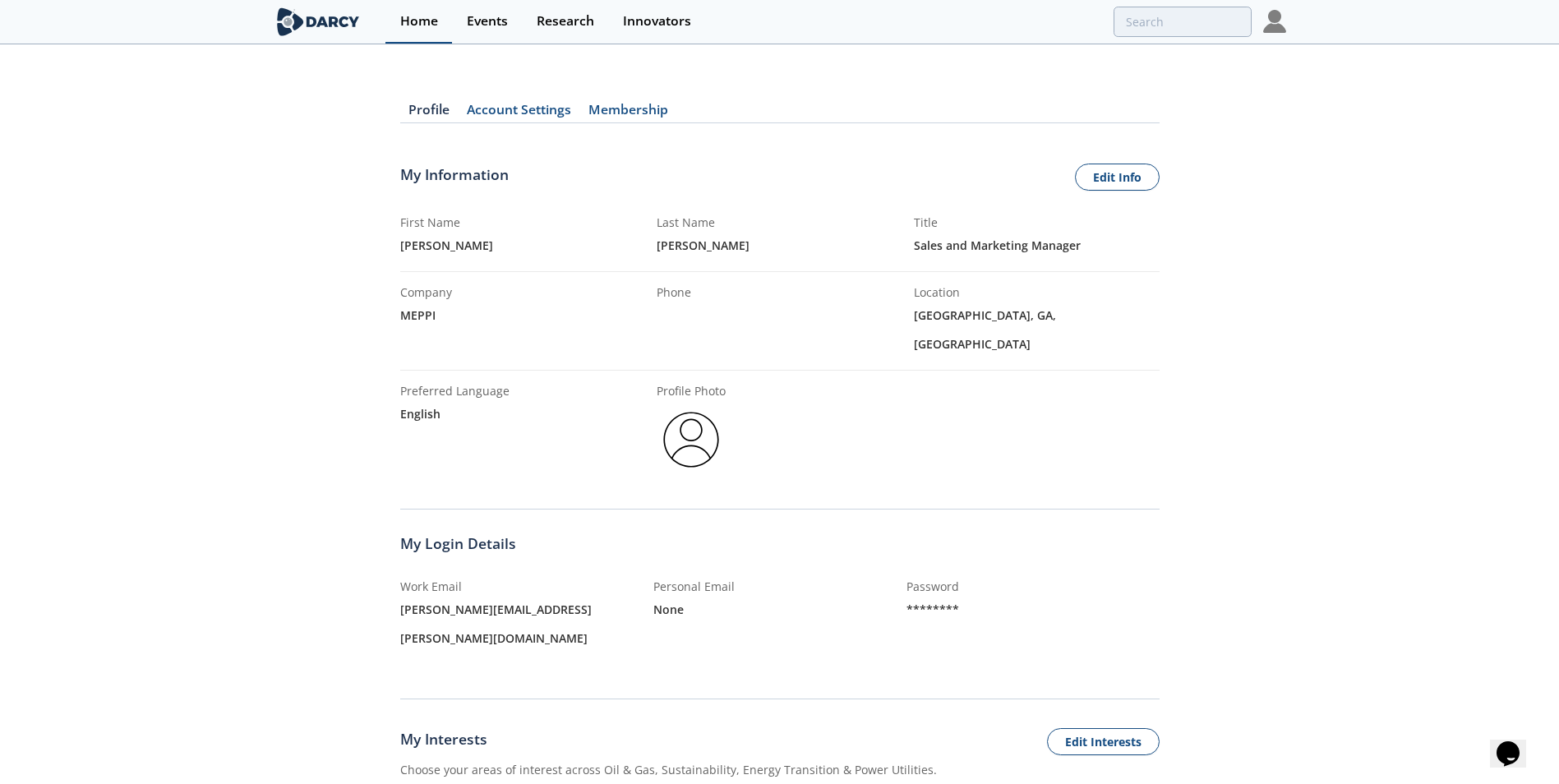
click at [435, 10] on link "Home" at bounding box center [419, 22] width 67 height 44
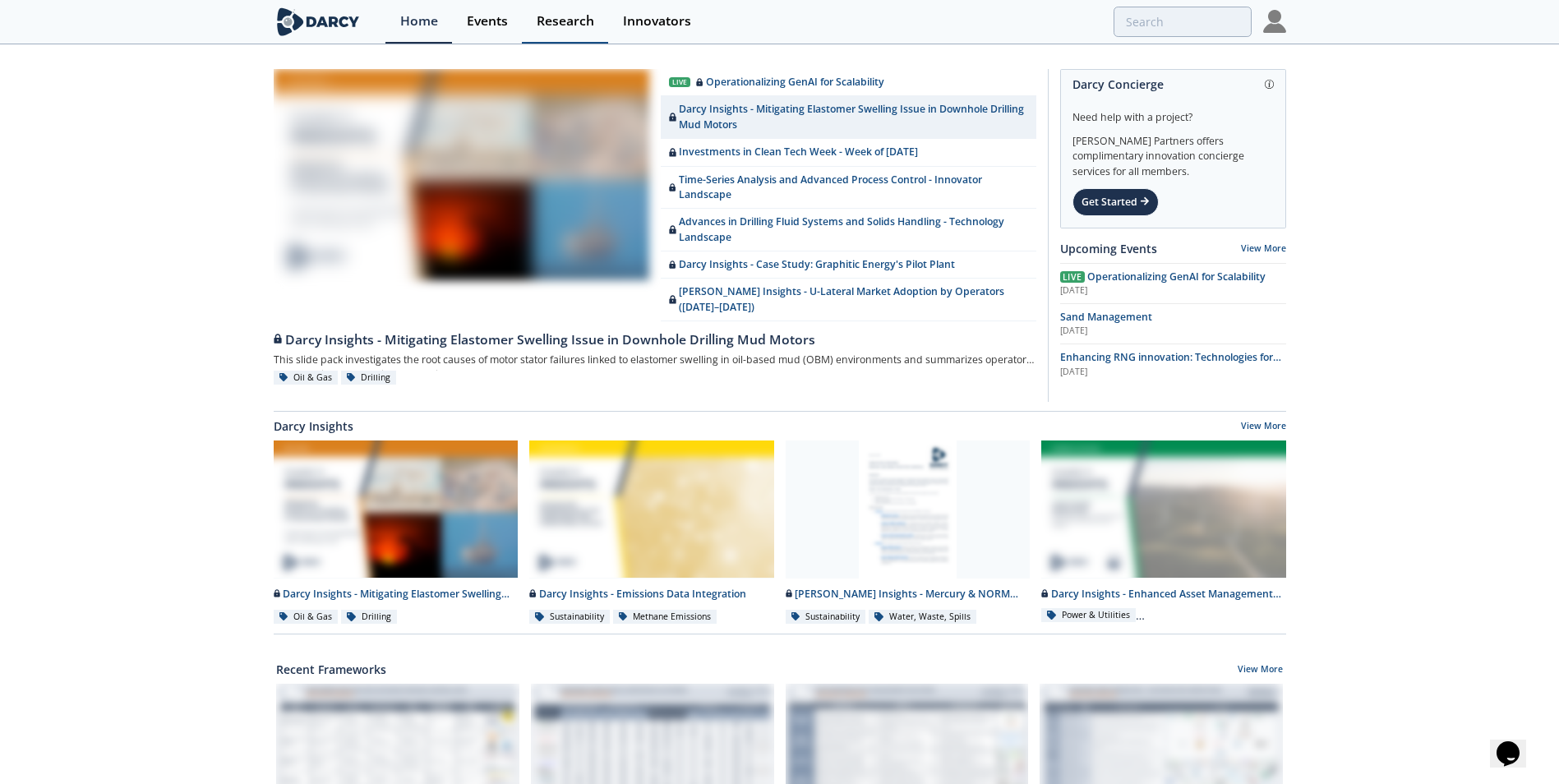
click at [591, 15] on div "Research" at bounding box center [565, 21] width 57 height 13
